Goal: Task Accomplishment & Management: Manage account settings

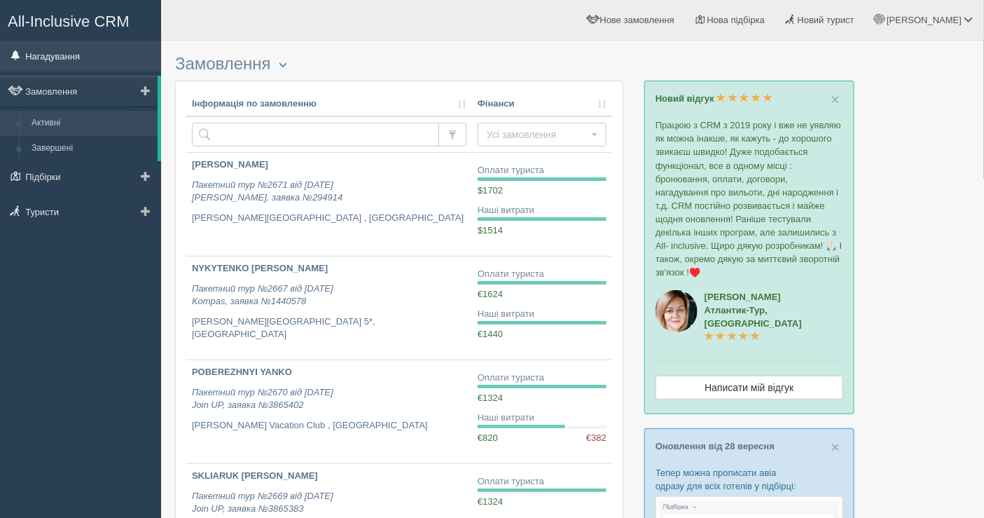
click at [120, 57] on link "Нагадування" at bounding box center [80, 56] width 161 height 31
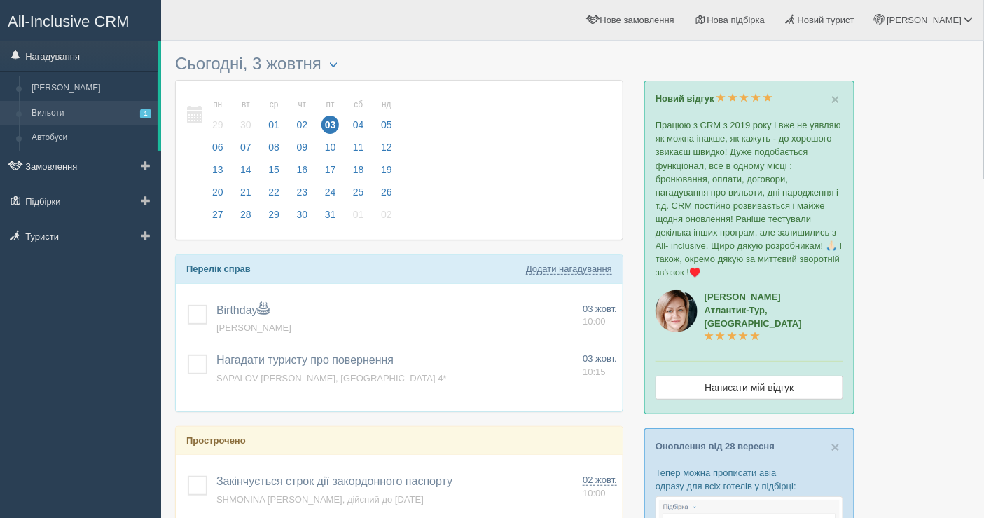
click at [113, 109] on link "Вильоти 1" at bounding box center [91, 113] width 132 height 25
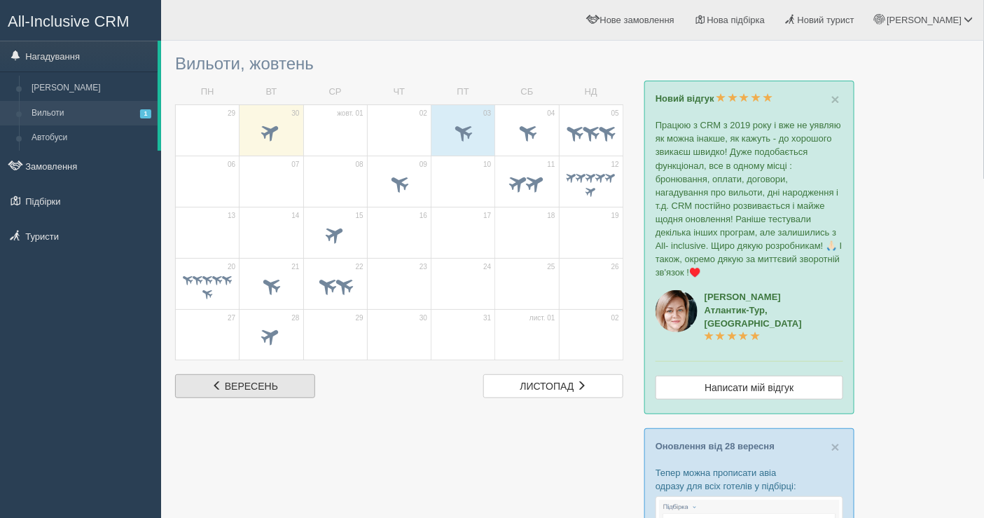
click at [267, 388] on span "вересень" at bounding box center [251, 385] width 53 height 11
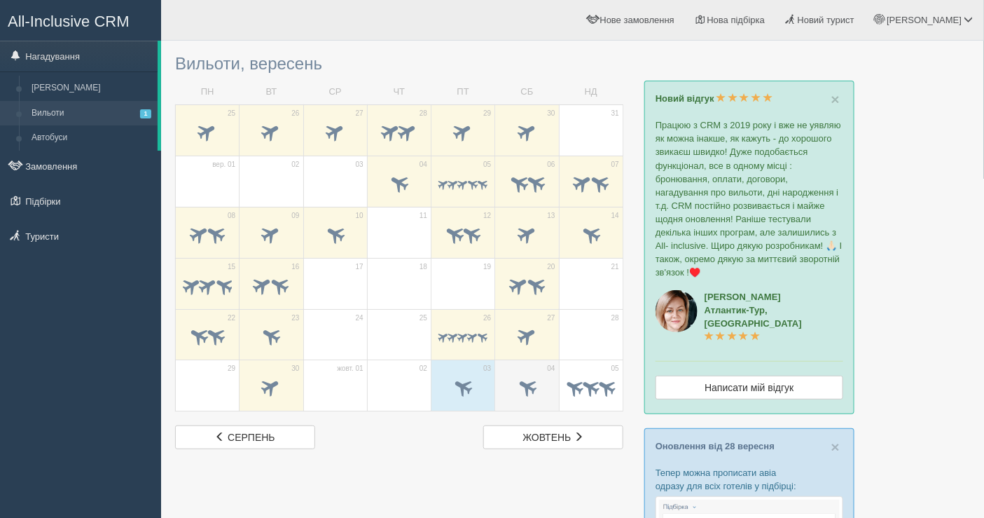
click at [519, 387] on span at bounding box center [527, 386] width 23 height 23
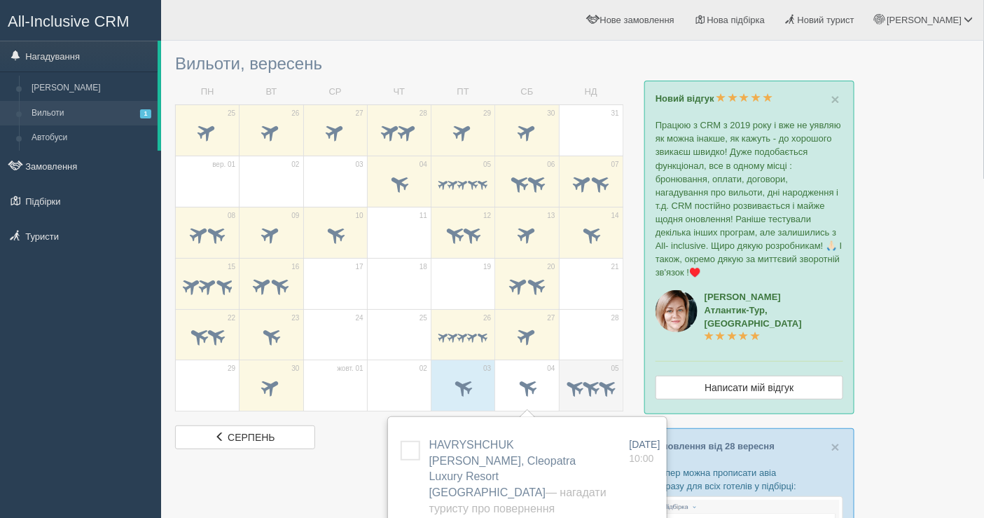
click at [607, 384] on span at bounding box center [607, 387] width 22 height 22
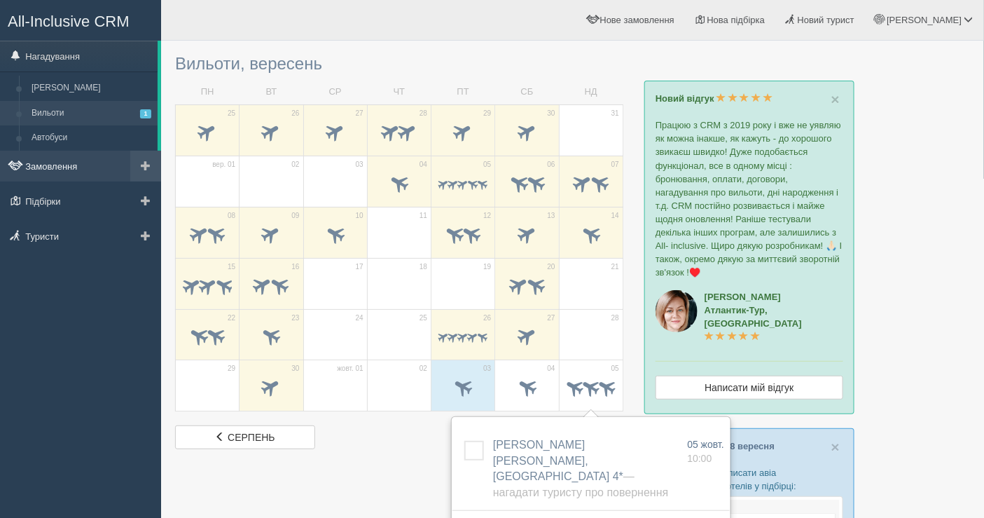
click at [113, 158] on link "Замовлення" at bounding box center [80, 166] width 161 height 31
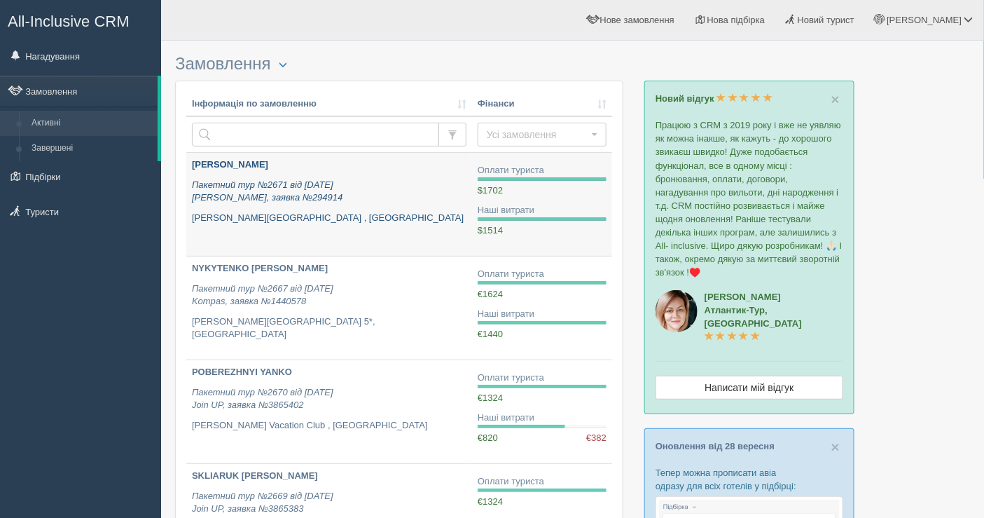
click at [450, 191] on p "Пакетний тур №2671 від 27.09.2025 Alf, заявка №294914" at bounding box center [329, 192] width 275 height 26
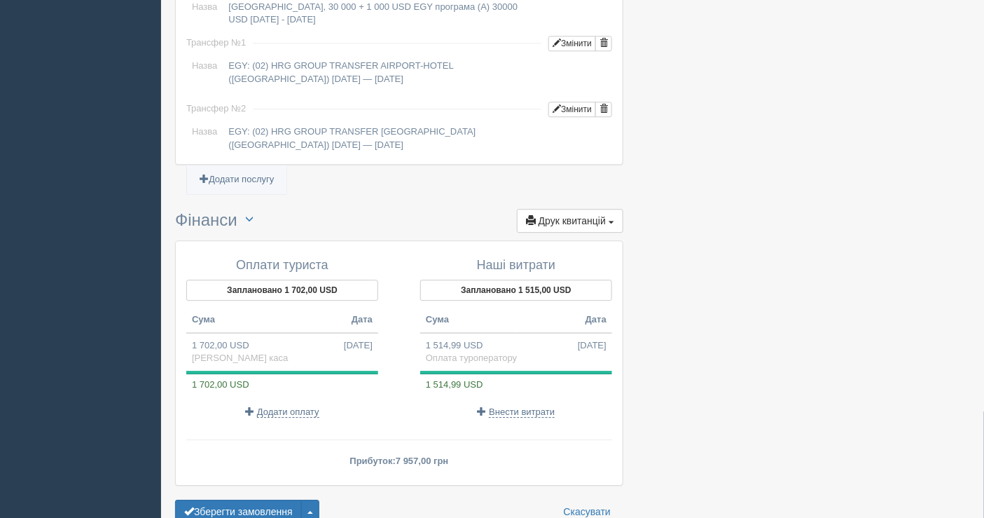
scroll to position [1257, 0]
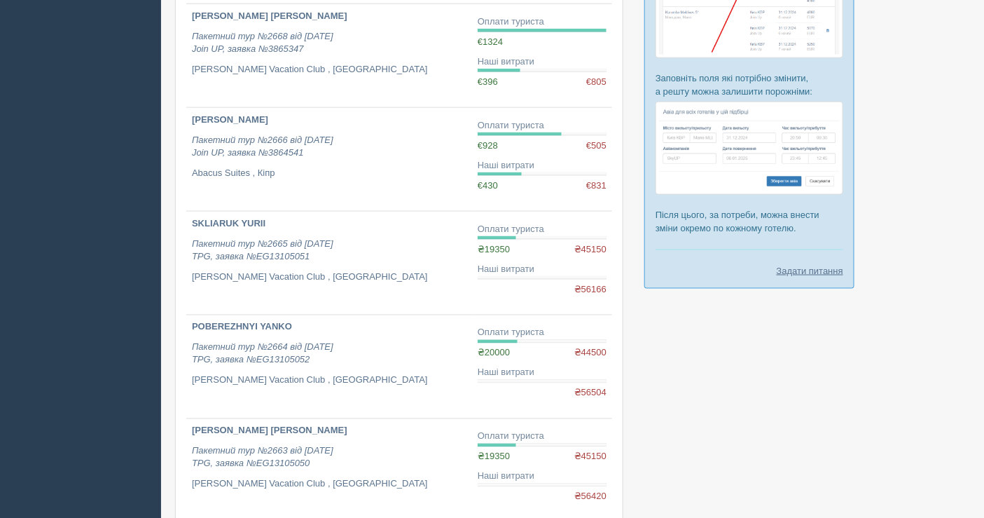
scroll to position [571, 0]
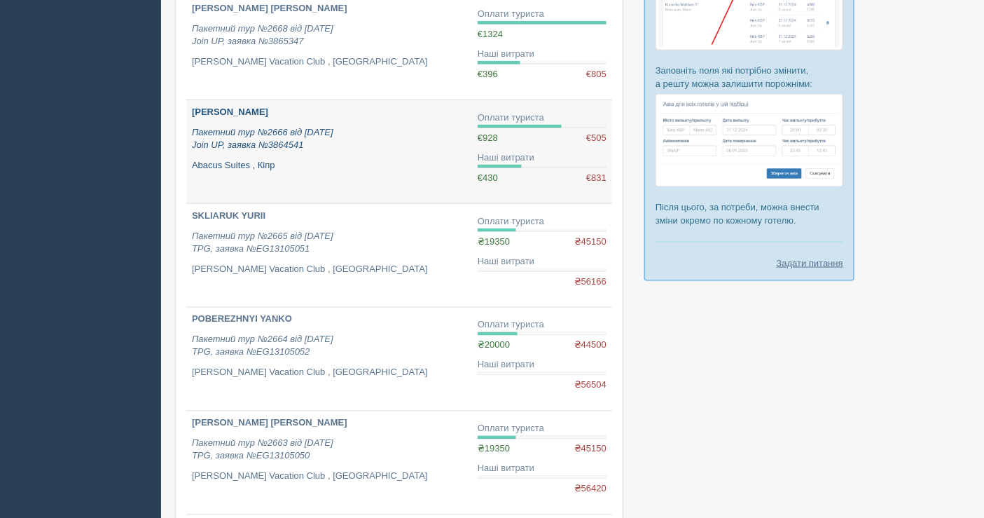
click at [387, 152] on div "KARIAKINA ANASTASIIA Пакетний тур №2666 від 18.09.2025 Join UP, заявка №3864541…" at bounding box center [329, 139] width 275 height 66
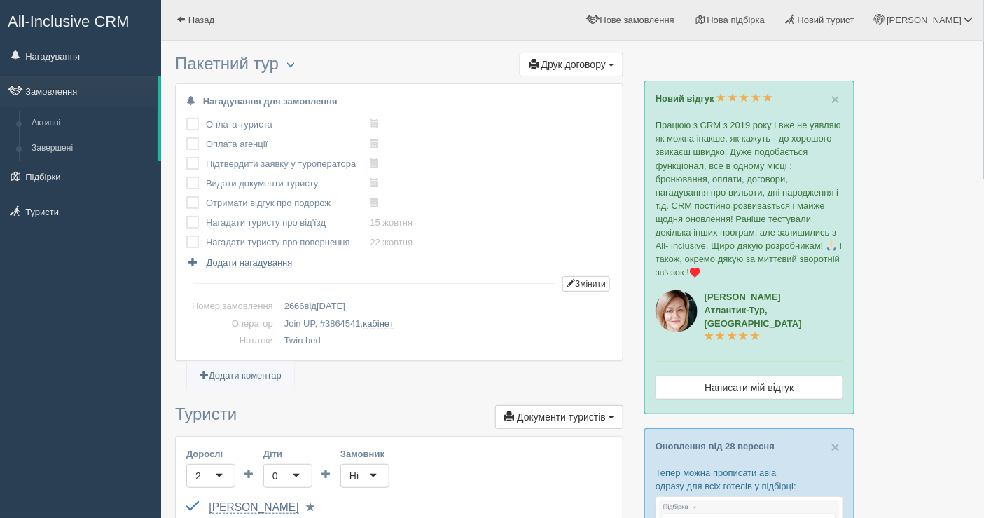
drag, startPoint x: 981, startPoint y: 120, endPoint x: 991, endPoint y: 120, distance: 9.8
click at [983, 120] on html "All-Inclusive CRM Нагадування Замовлення Активні" at bounding box center [492, 259] width 984 height 518
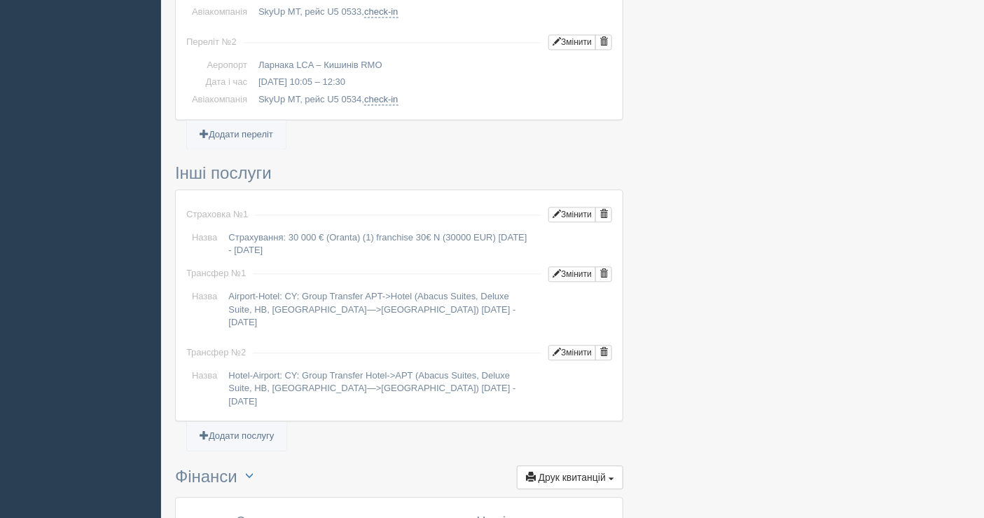
scroll to position [1268, 0]
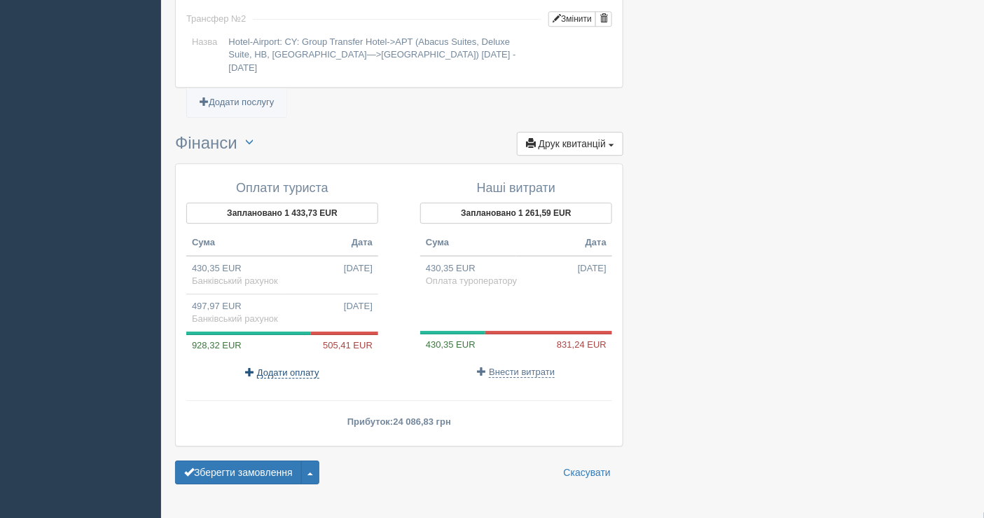
click at [284, 367] on span "Додати оплату" at bounding box center [288, 372] width 62 height 11
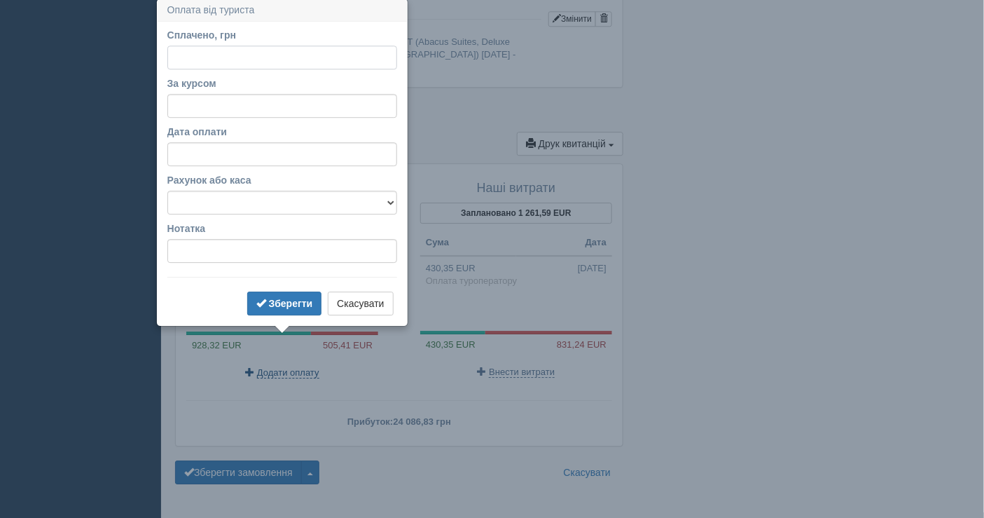
scroll to position [1266, 0]
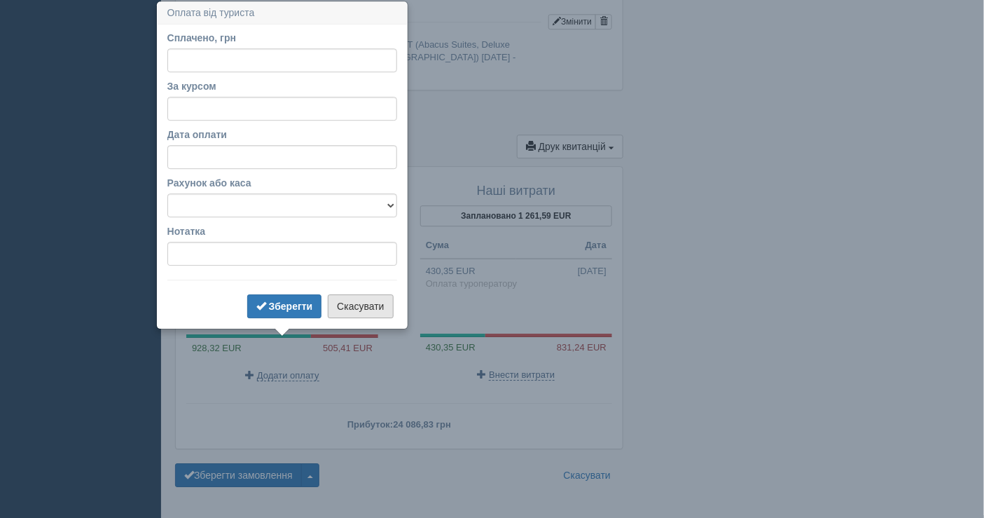
drag, startPoint x: 348, startPoint y: 317, endPoint x: 348, endPoint y: 309, distance: 7.7
click at [348, 309] on div "Зберегти Скасувати" at bounding box center [282, 307] width 230 height 27
click at [348, 309] on button "Скасувати" at bounding box center [360, 306] width 65 height 24
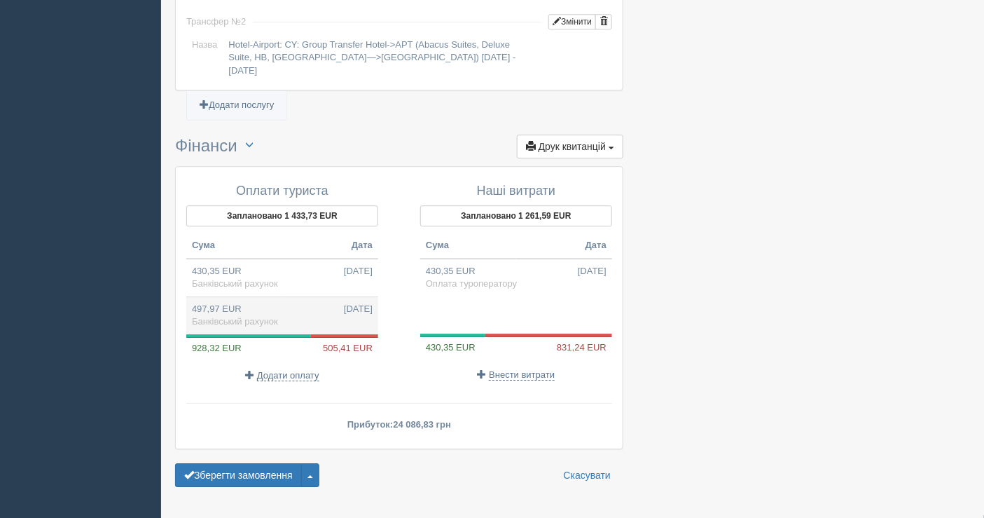
click at [279, 296] on td "497,97 EUR 02.10.2025 Банківський рахунок" at bounding box center [282, 315] width 192 height 38
type input "24087.00"
type input "48.37"
select select "1598"
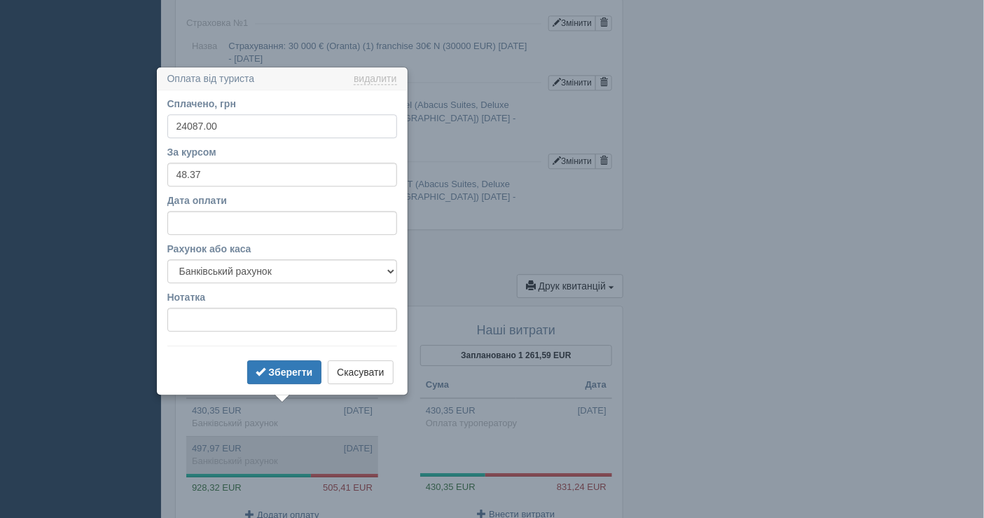
scroll to position [1192, 0]
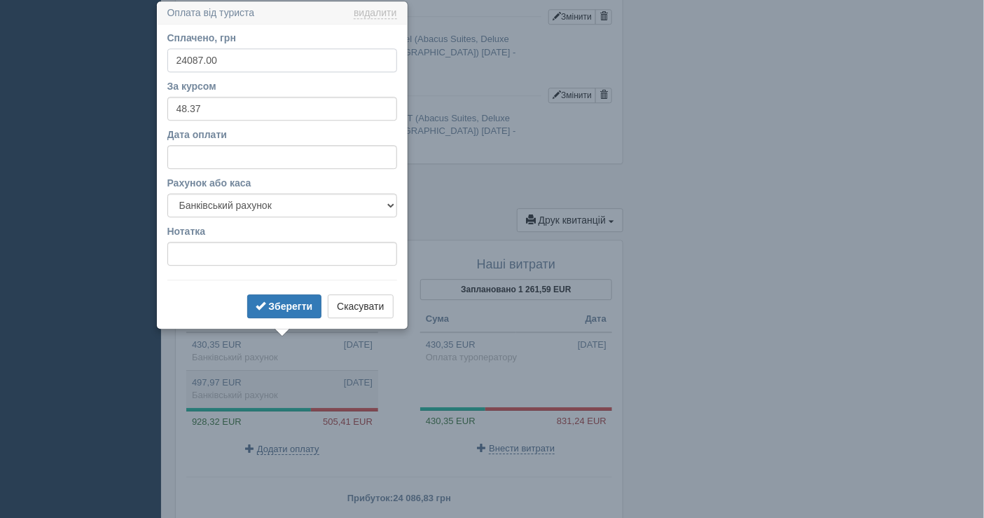
click at [224, 51] on input "24087.00" at bounding box center [282, 60] width 230 height 24
drag, startPoint x: 169, startPoint y: 60, endPoint x: 226, endPoint y: 65, distance: 57.7
click at [226, 65] on input "24087.00" at bounding box center [282, 60] width 230 height 24
click at [264, 31] on label "Сплачено, грн" at bounding box center [282, 38] width 230 height 14
click at [264, 48] on input "24087.00" at bounding box center [282, 60] width 230 height 24
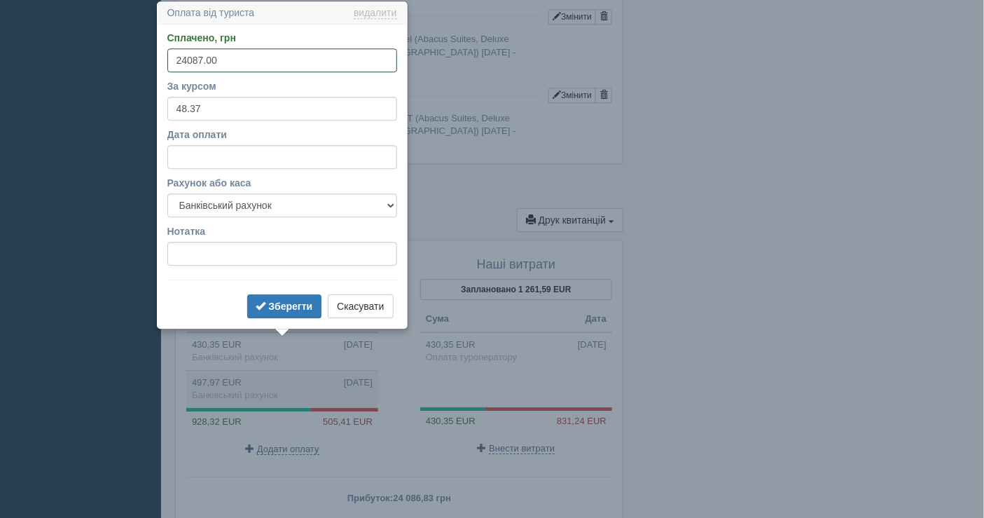
drag, startPoint x: 264, startPoint y: 35, endPoint x: 186, endPoint y: 54, distance: 80.0
click at [186, 54] on input "24087.00" at bounding box center [282, 60] width 230 height 24
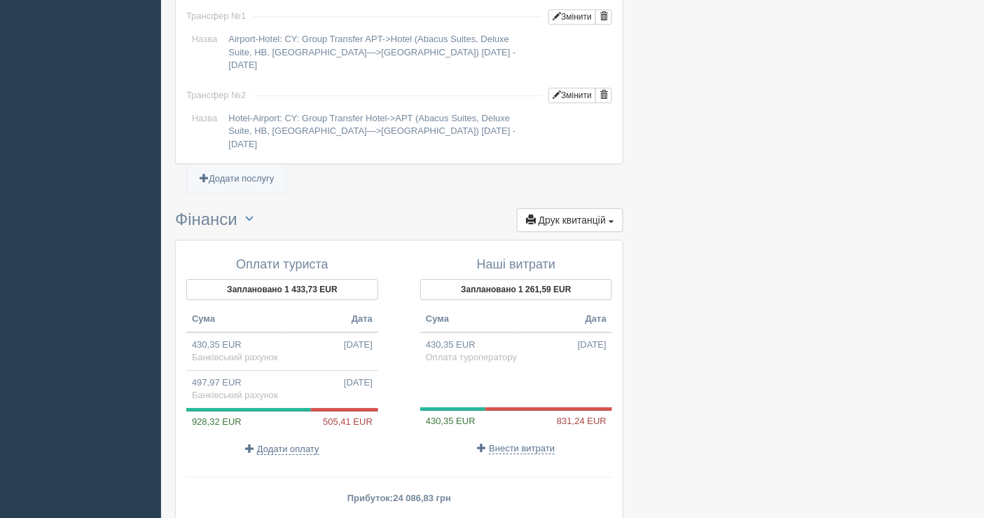
click at [291, 443] on span "Додати оплату" at bounding box center [288, 448] width 62 height 11
select select
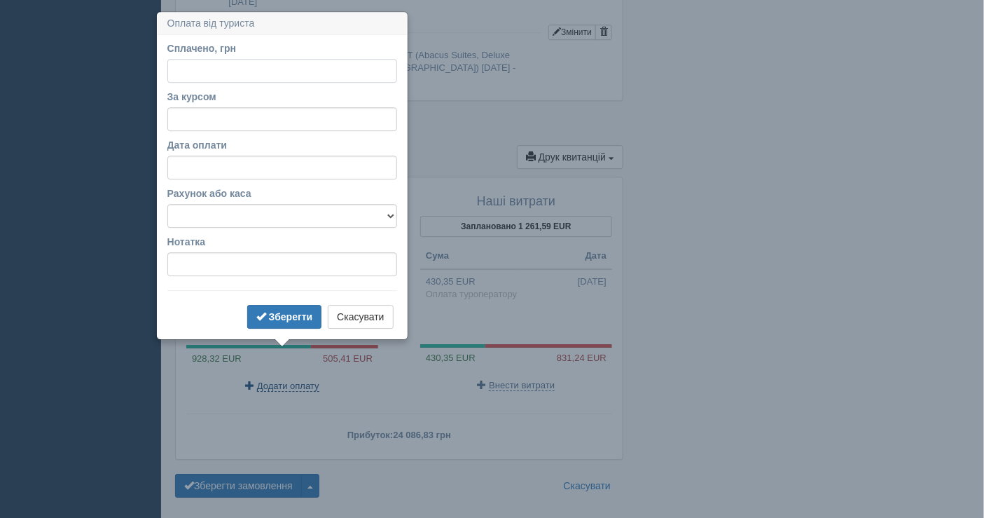
scroll to position [1266, 0]
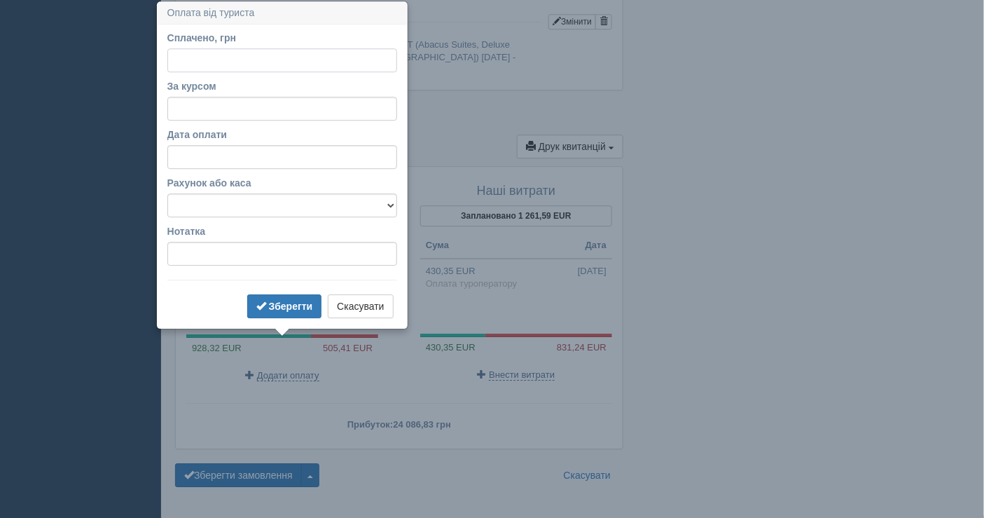
click at [301, 57] on input "Сплачено, грн" at bounding box center [282, 60] width 230 height 24
paste input "24087.00"
type input "24087.00"
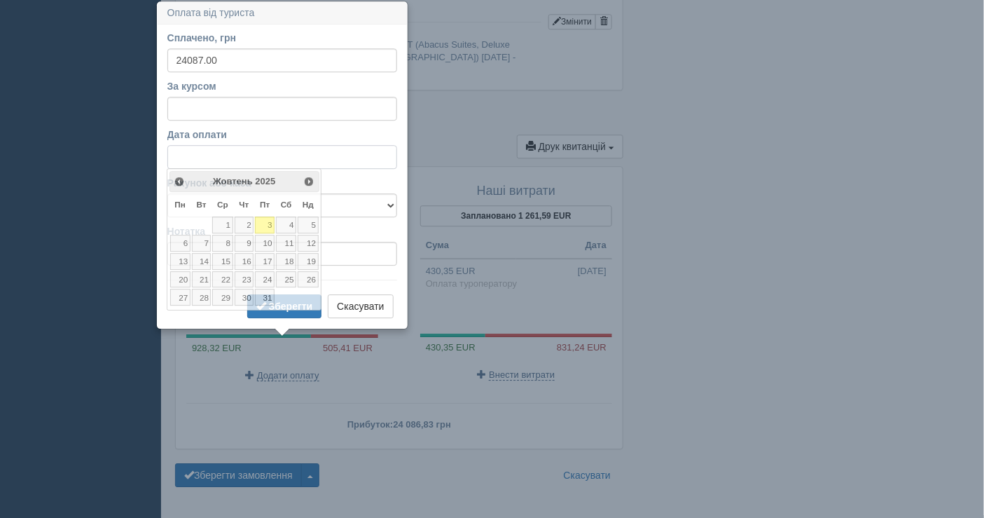
click at [261, 155] on input "Дата оплати" at bounding box center [282, 157] width 230 height 24
click at [252, 219] on link "2" at bounding box center [245, 224] width 20 height 17
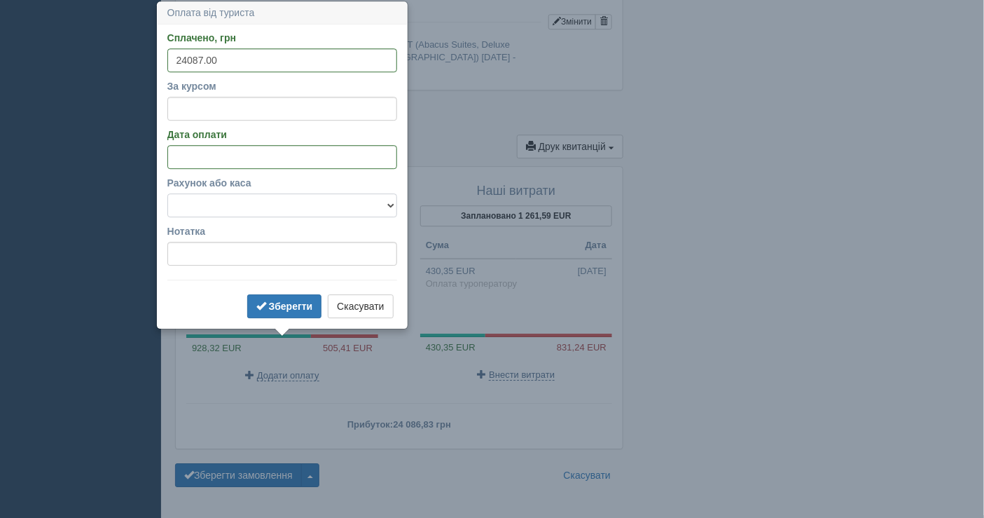
click at [267, 210] on select "Банківський рахунок Готівкова каса" at bounding box center [282, 205] width 230 height 24
select select "1597"
click at [167, 193] on select "Банківський рахунок Готівкова каса" at bounding box center [282, 205] width 230 height 24
click at [347, 116] on input "За курсом" at bounding box center [282, 109] width 230 height 24
type input "48.37"
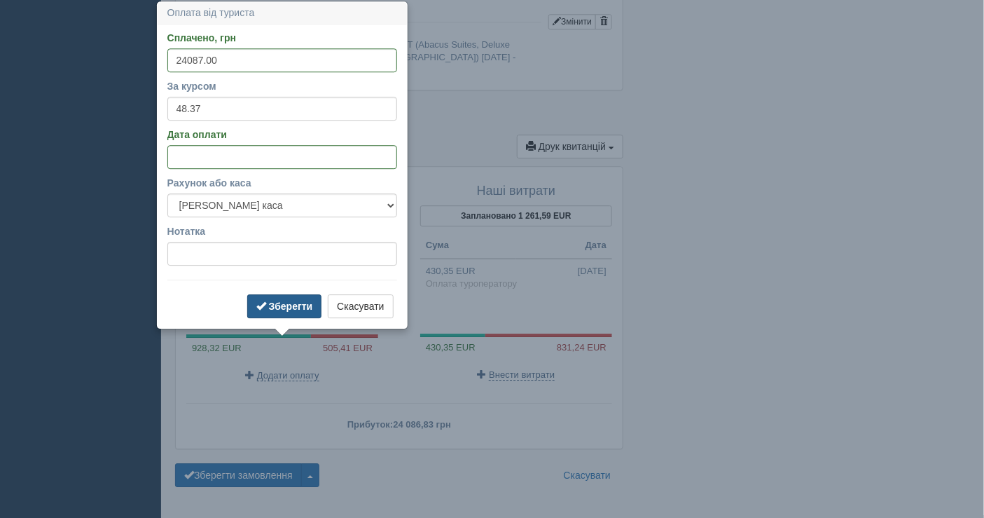
click at [286, 303] on b "Зберегти" at bounding box center [291, 305] width 44 height 11
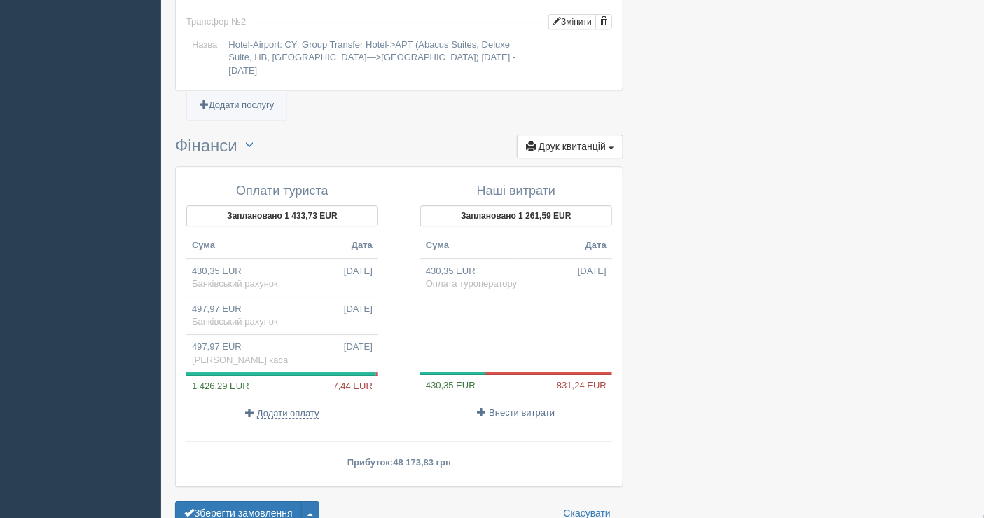
click at [461, 455] on p "Прибуток: 48 173,83 грн" at bounding box center [399, 461] width 426 height 13
click at [516, 407] on span "Внести витрати" at bounding box center [522, 412] width 66 height 11
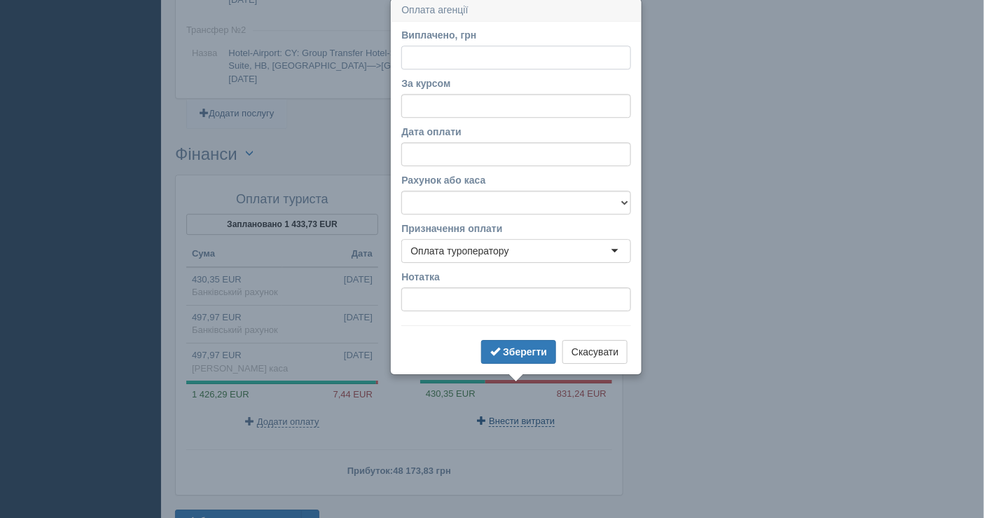
scroll to position [1255, 0]
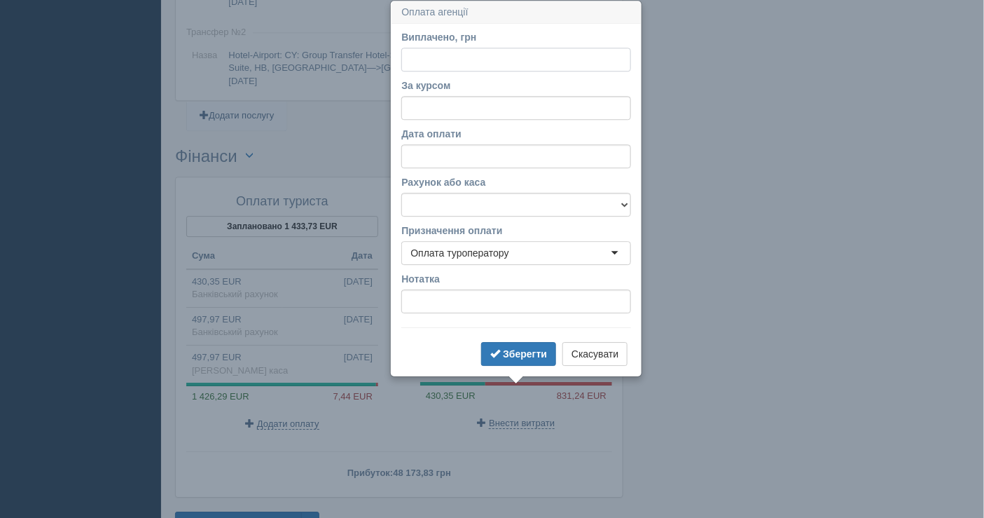
paste input "40211.82"
type input "40211.82"
click at [491, 104] on input "За курсом" at bounding box center [516, 108] width 230 height 24
type input "48.37"
click at [490, 201] on select "Банківський рахунок Готівкова каса" at bounding box center [516, 205] width 230 height 24
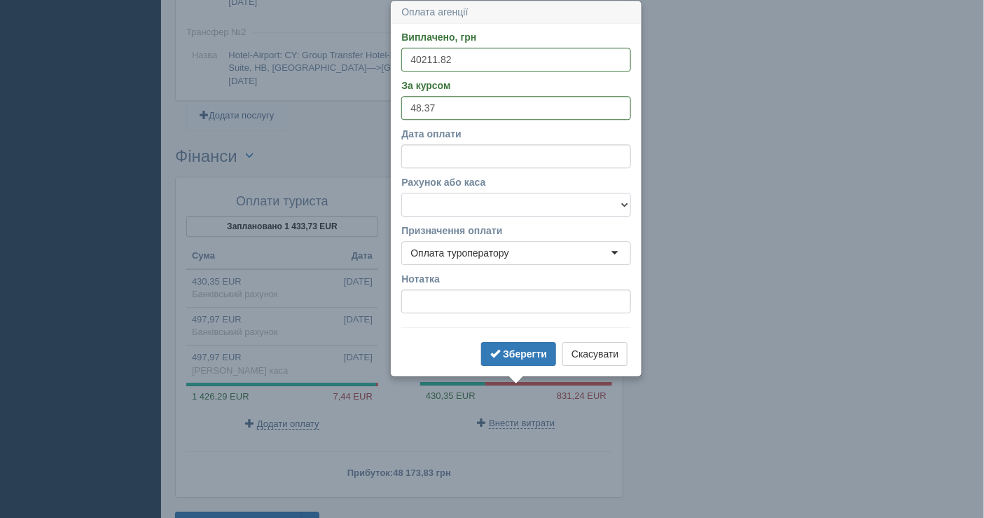
select select "1598"
click at [401, 193] on select "Банківський рахунок Готівкова каса" at bounding box center [516, 205] width 230 height 24
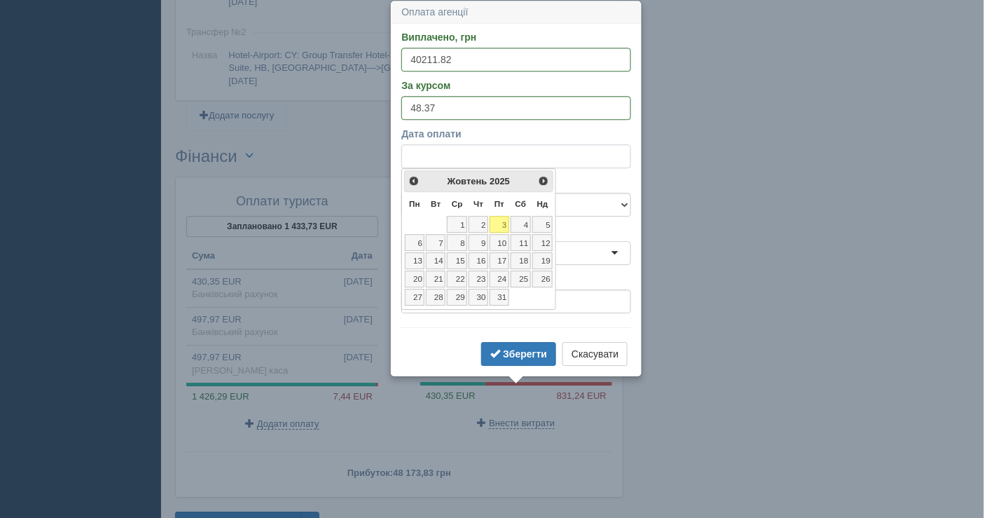
click at [520, 162] on input "Дата оплати" at bounding box center [516, 156] width 230 height 24
click at [473, 223] on link "2" at bounding box center [479, 224] width 20 height 17
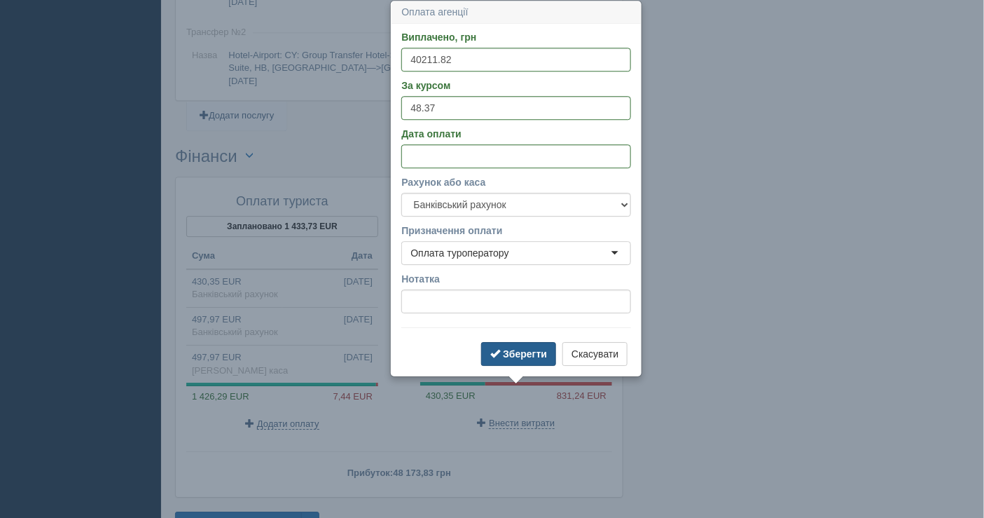
click at [516, 362] on button "Зберегти" at bounding box center [518, 354] width 75 height 24
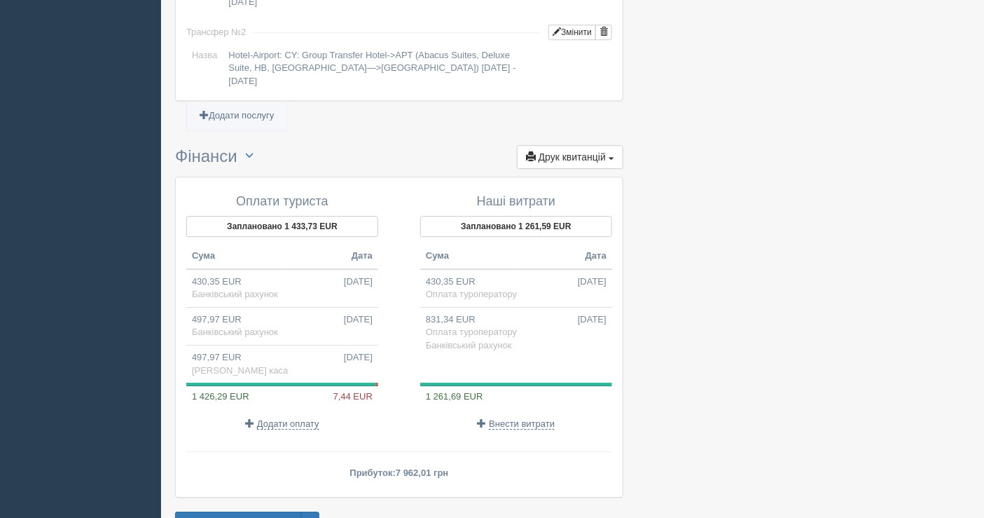
click at [275, 511] on button "Зберегти замовлення" at bounding box center [238, 523] width 127 height 24
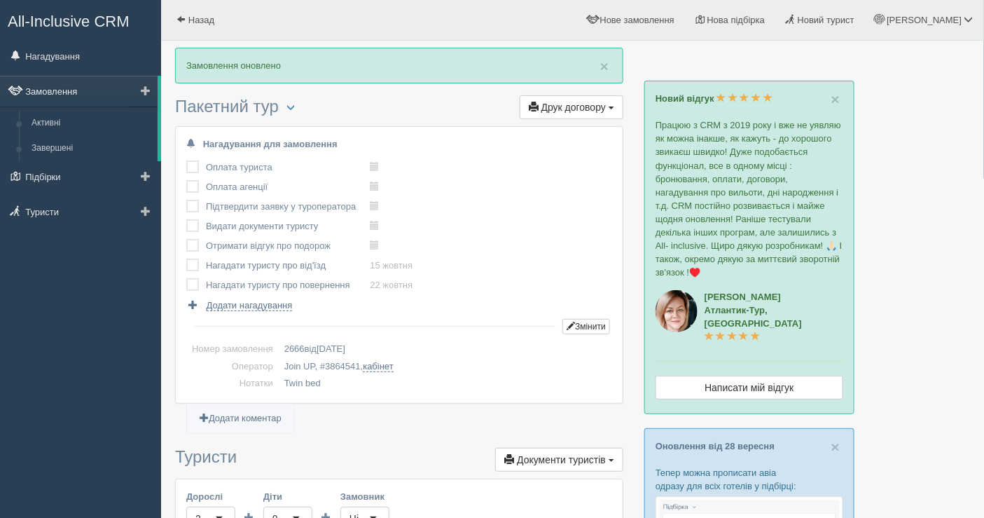
click at [92, 85] on link "Замовлення" at bounding box center [79, 91] width 158 height 31
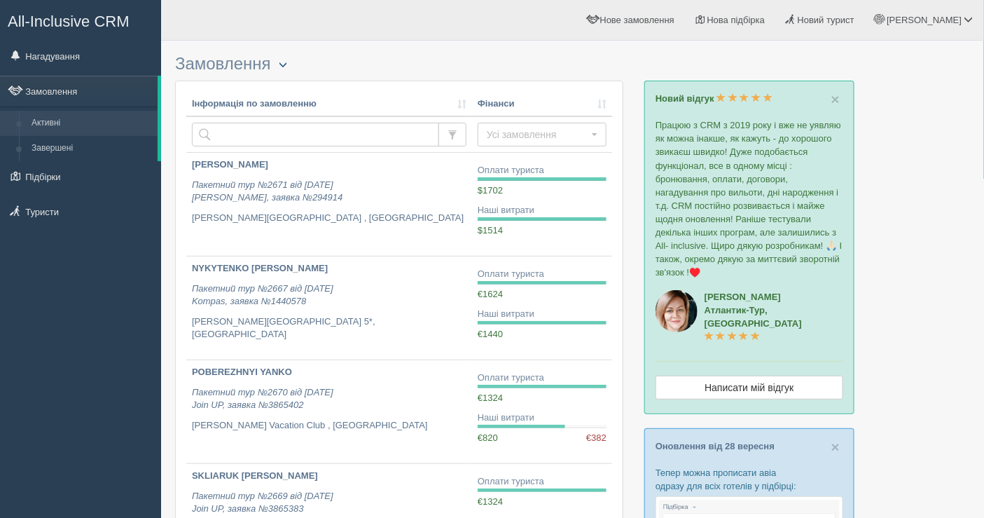
click at [279, 62] on button "button" at bounding box center [283, 65] width 24 height 17
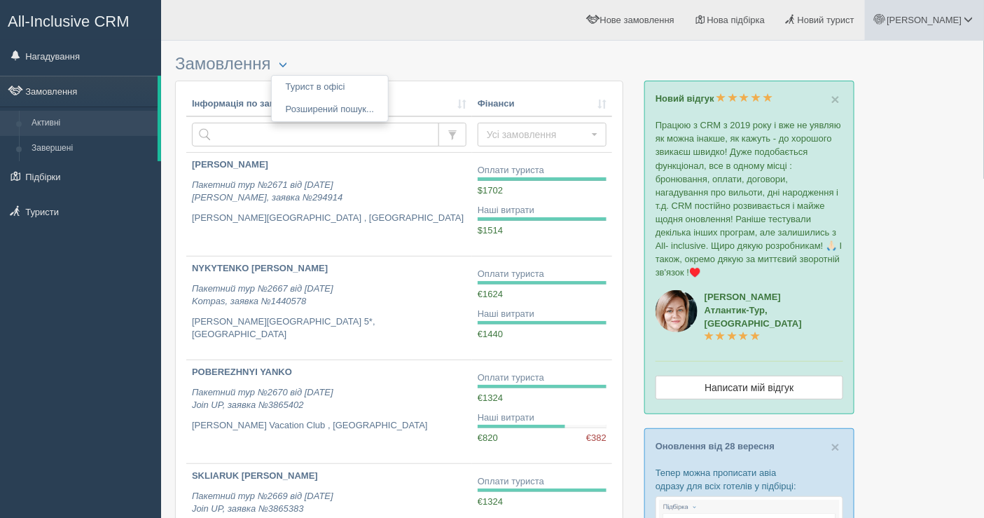
click at [953, 21] on span "[PERSON_NAME]" at bounding box center [924, 20] width 75 height 11
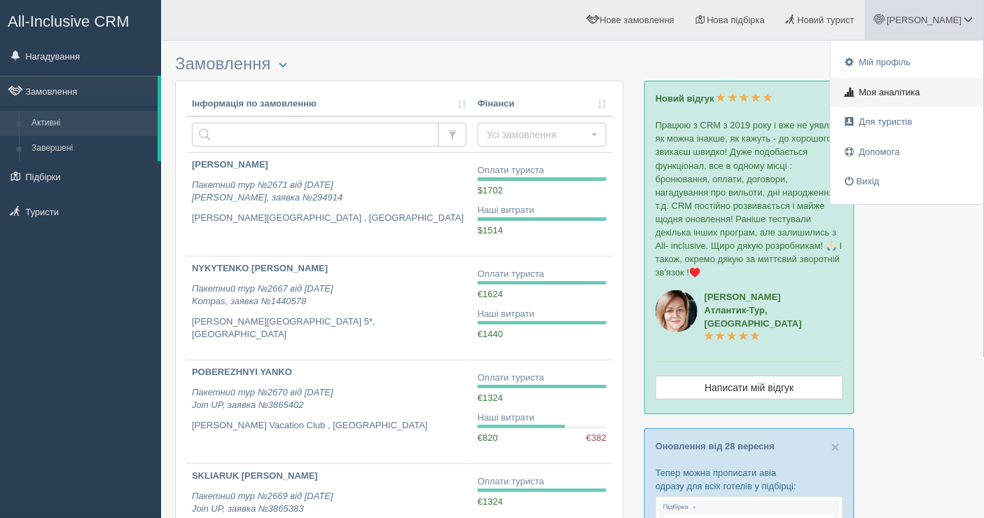
click at [890, 91] on span "Моя аналітика" at bounding box center [889, 92] width 61 height 11
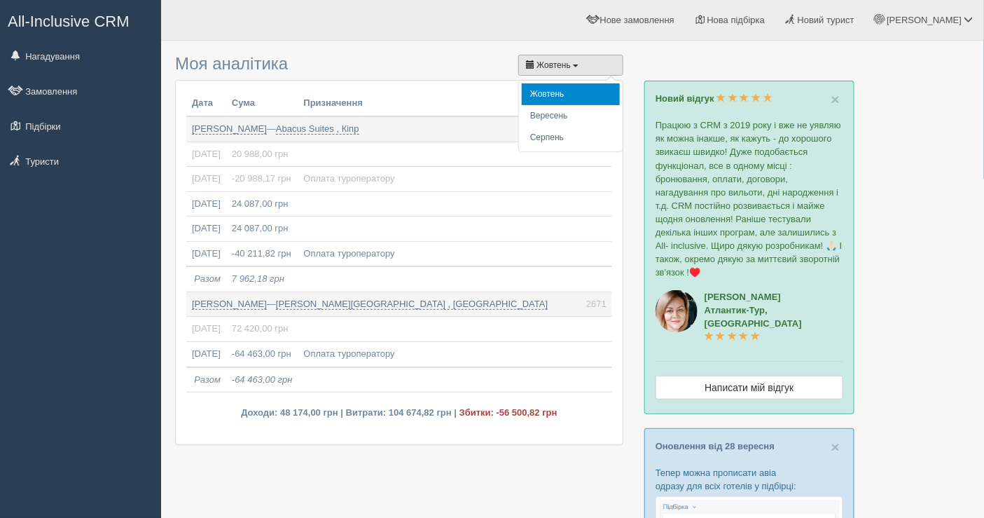
click at [538, 61] on span "Жовтень" at bounding box center [554, 65] width 34 height 10
click at [545, 113] on li "Вересень" at bounding box center [571, 116] width 98 height 22
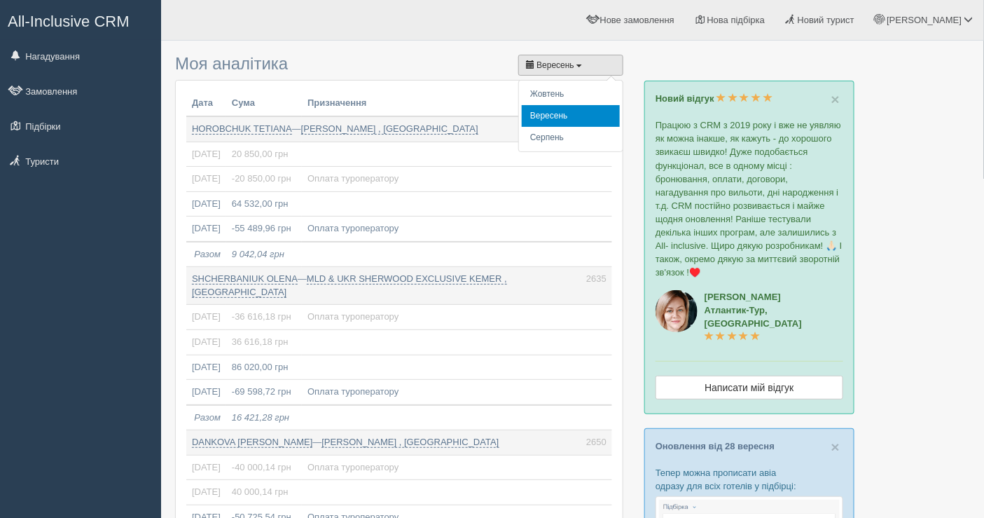
click at [579, 60] on button "Вересень" at bounding box center [570, 65] width 105 height 21
click at [562, 88] on li "Жовтень" at bounding box center [571, 94] width 98 height 22
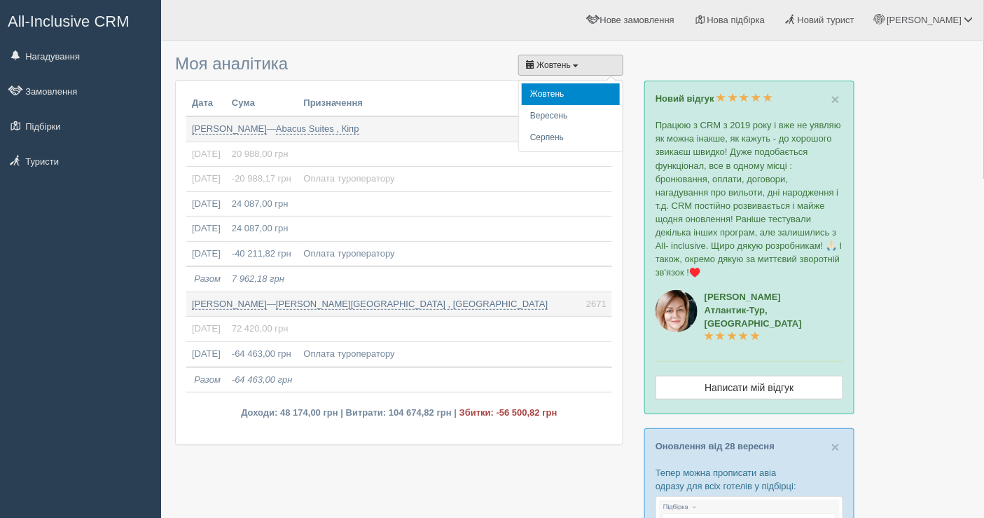
click at [544, 62] on span "Жовтень" at bounding box center [554, 65] width 34 height 10
click at [541, 142] on li "Серпень" at bounding box center [571, 138] width 98 height 22
